Goal: Entertainment & Leisure: Consume media (video, audio)

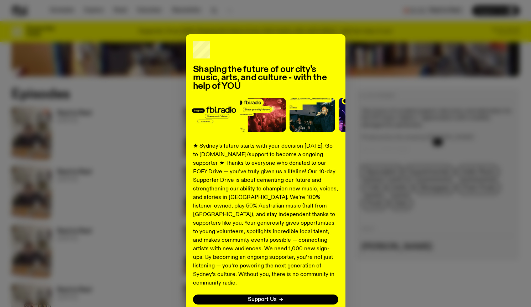
scroll to position [324, 0]
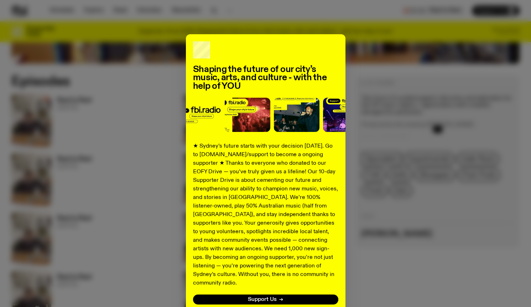
click at [141, 140] on div "Shaping the future of our city’s music, arts, and culture - with the help of YO…" at bounding box center [265, 180] width 509 height 293
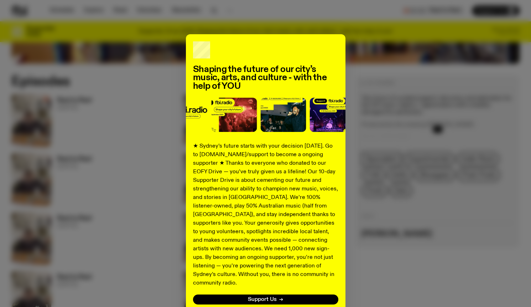
scroll to position [22, 0]
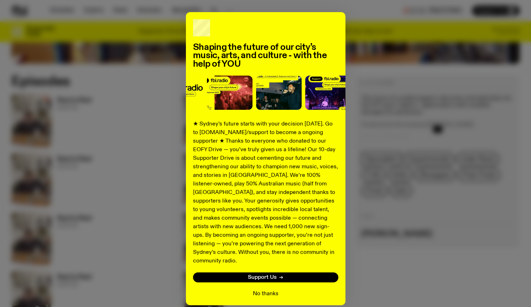
click at [263, 289] on button "No thanks" at bounding box center [266, 293] width 26 height 9
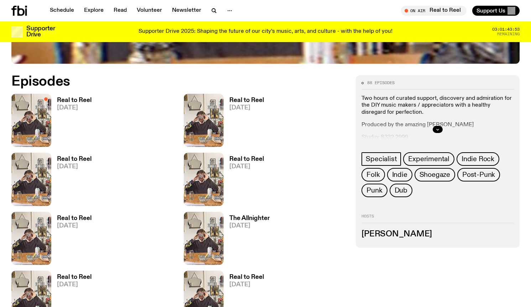
click at [76, 99] on h3 "Real to Reel" at bounding box center [74, 100] width 35 height 6
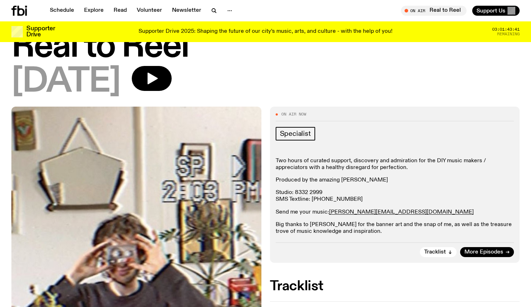
scroll to position [26, 0]
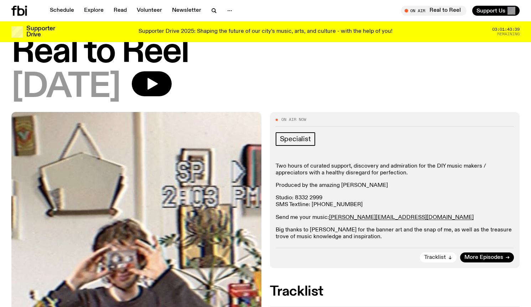
click at [446, 256] on span "Tracklist" at bounding box center [436, 257] width 22 height 5
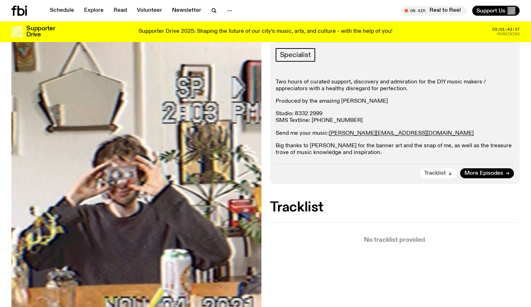
scroll to position [0, 0]
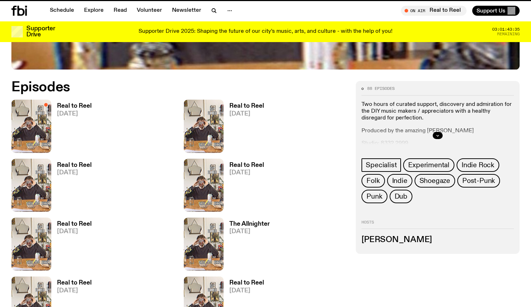
scroll to position [318, 0]
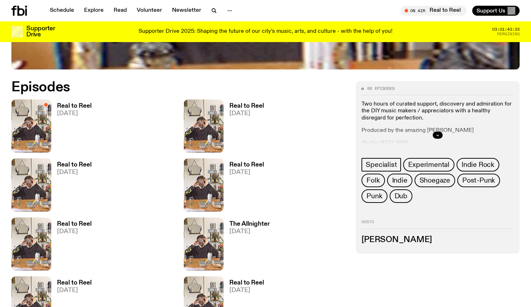
click at [239, 105] on h3 "Real to Reel" at bounding box center [247, 106] width 35 height 6
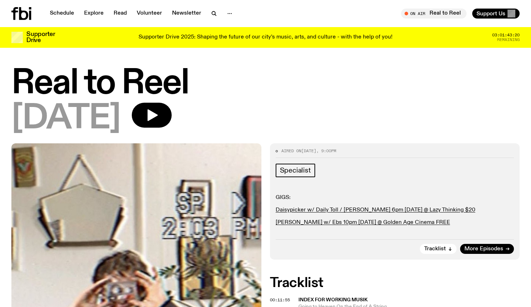
click at [24, 9] on icon at bounding box center [21, 13] width 20 height 13
